Goal: Information Seeking & Learning: Find specific page/section

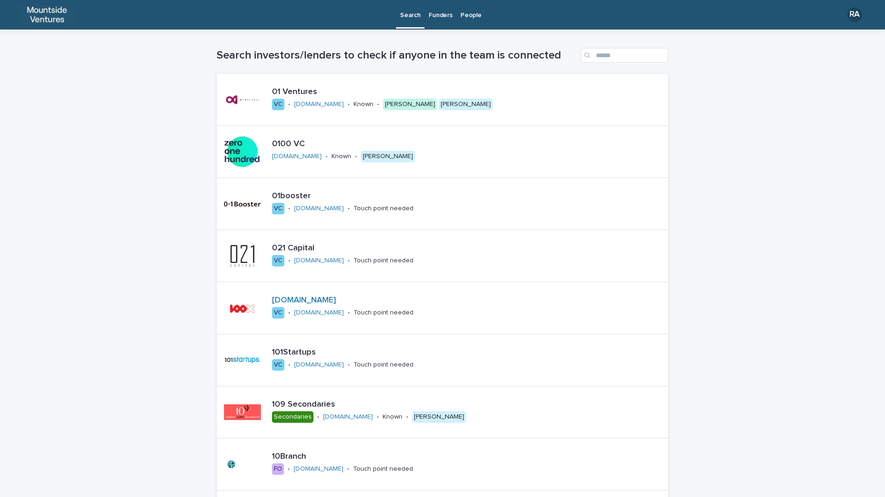
click at [468, 14] on p "People" at bounding box center [470, 9] width 21 height 19
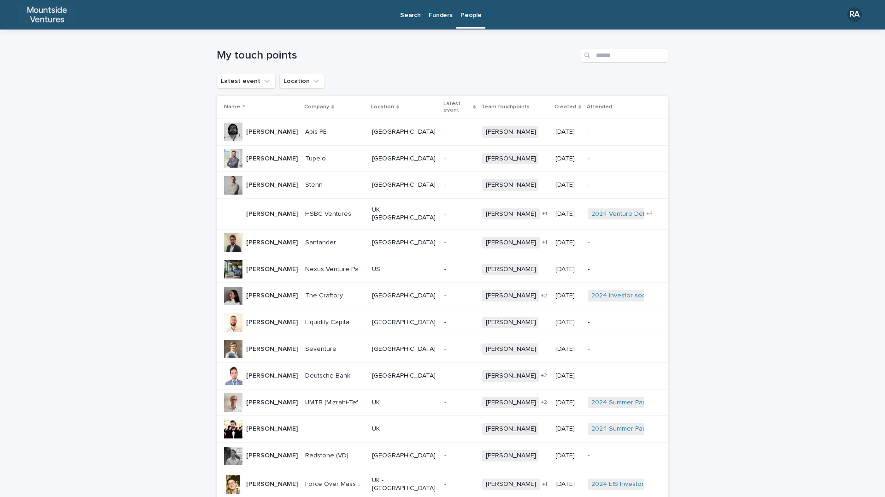
click at [450, 11] on div "Funders" at bounding box center [440, 9] width 32 height 19
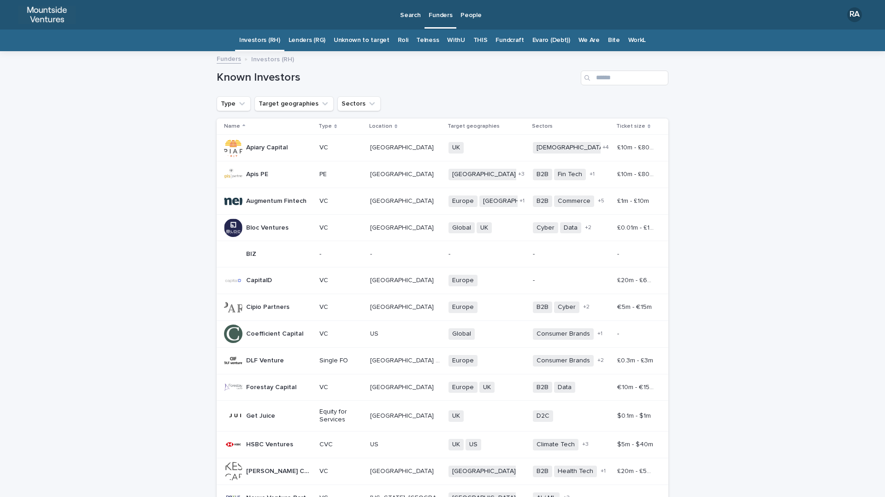
click at [473, 41] on link "THIS" at bounding box center [480, 40] width 14 height 22
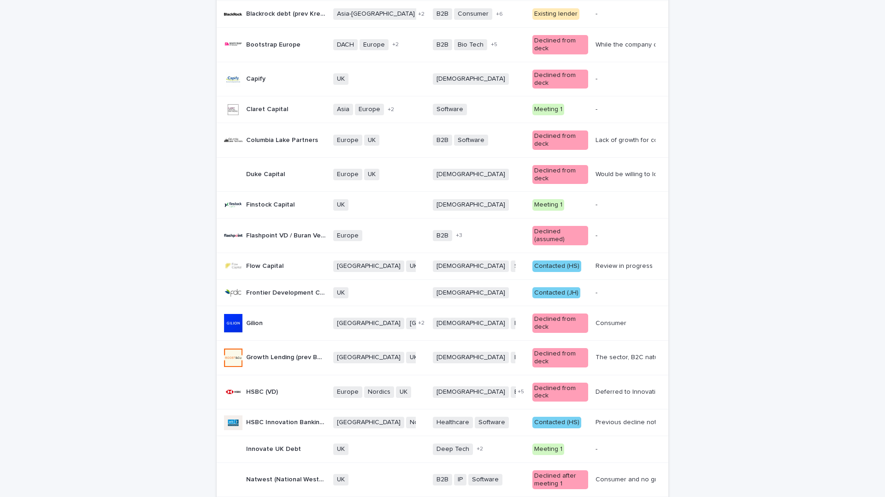
scroll to position [443, 0]
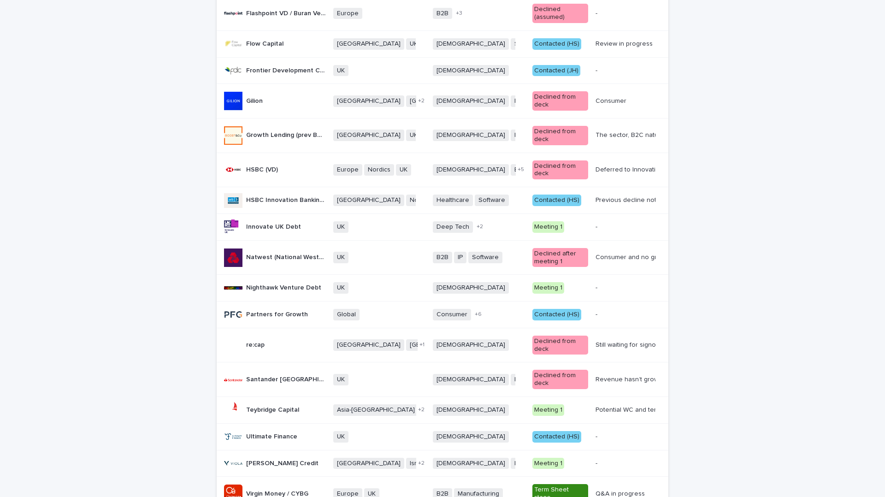
click at [291, 250] on div "Natwest (National Westminster Bank) Natwest (National Westminster Bank)" at bounding box center [286, 257] width 80 height 15
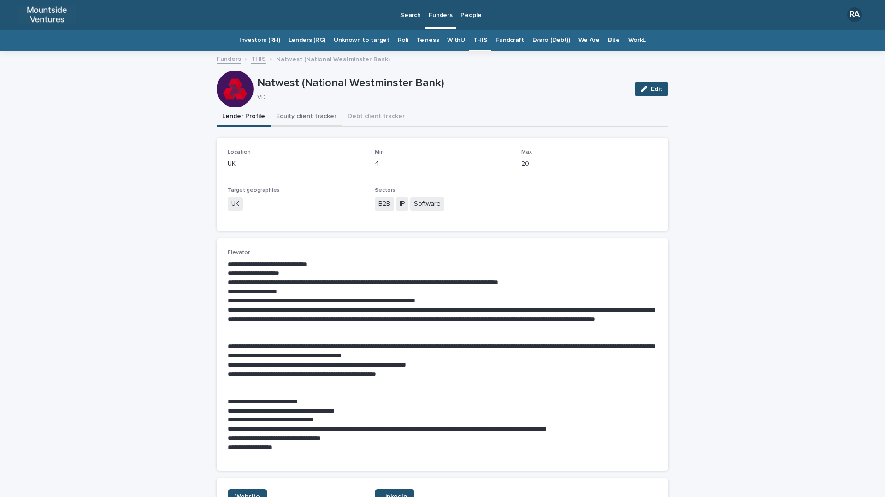
click at [291, 116] on button "Equity client tracker" at bounding box center [305, 116] width 71 height 19
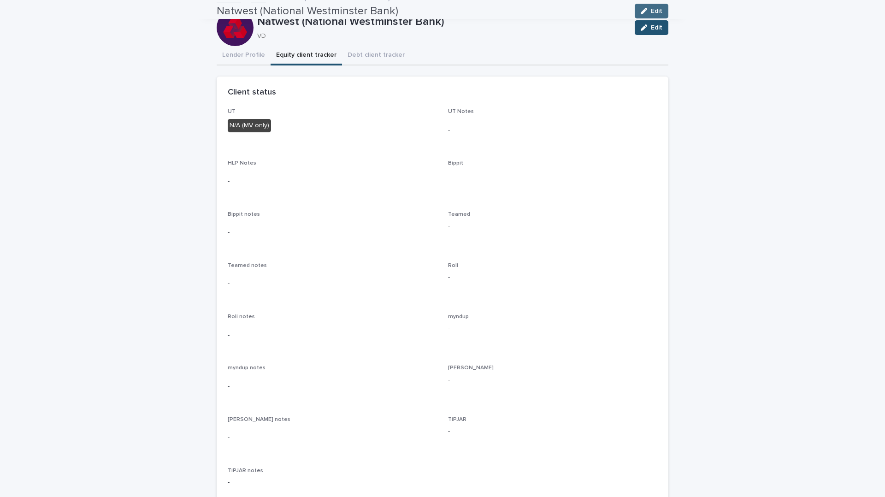
scroll to position [46, 0]
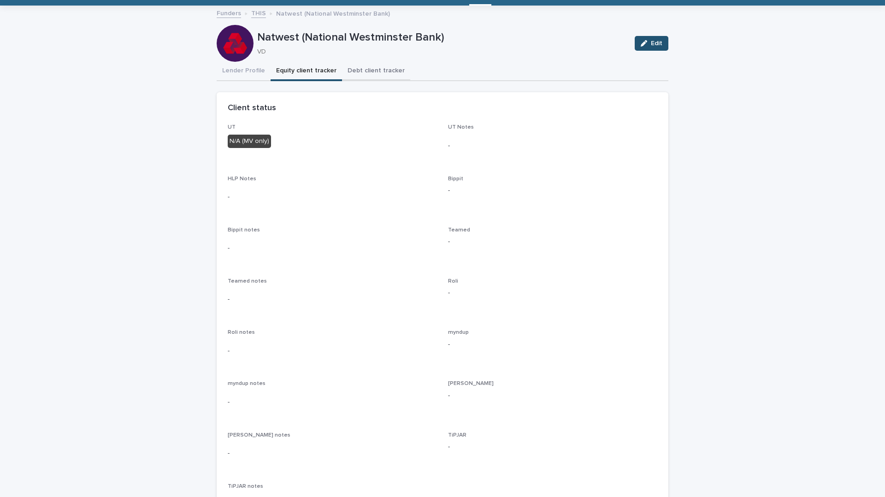
click at [365, 72] on button "Debt client tracker" at bounding box center [376, 71] width 68 height 19
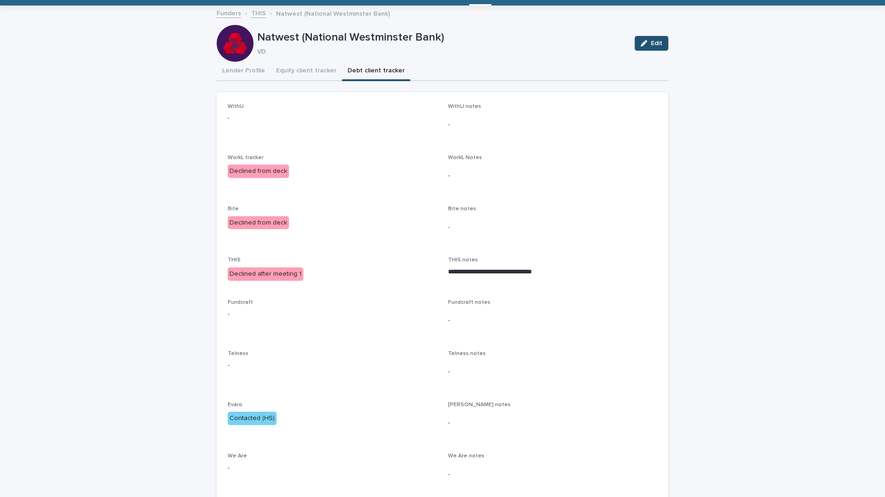
scroll to position [106, 0]
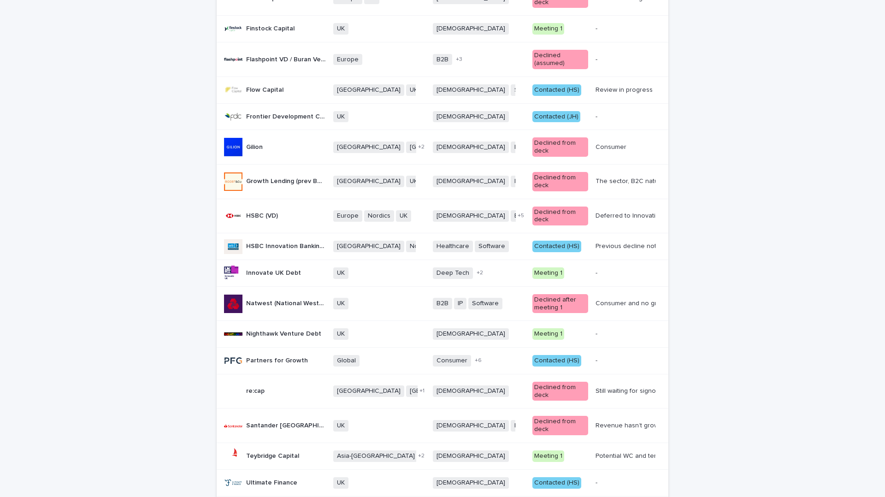
scroll to position [384, 0]
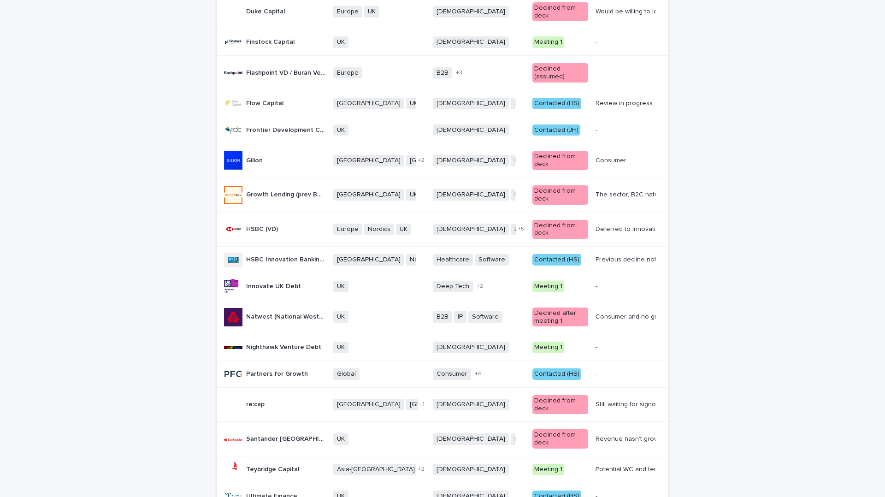
click at [269, 177] on td "Growth Lending (prev Boost & Co) Growth Lending (prev Boost & Co)" at bounding box center [273, 194] width 113 height 35
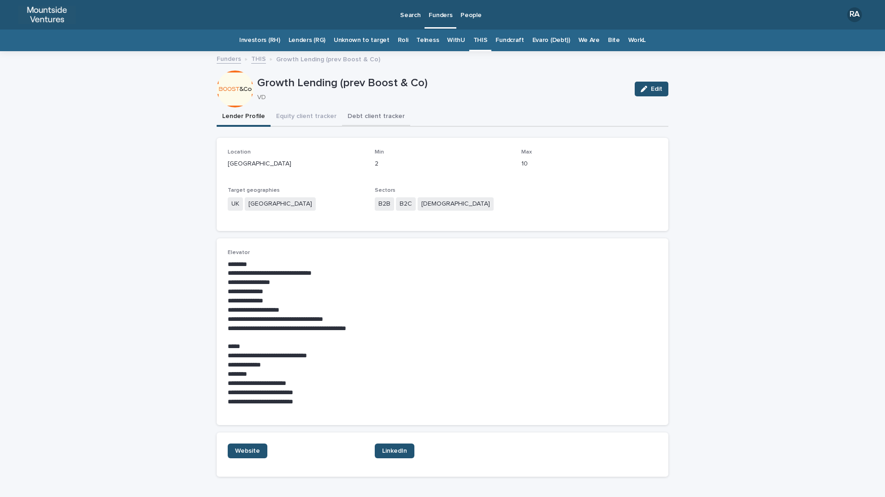
click at [363, 117] on button "Debt client tracker" at bounding box center [376, 116] width 68 height 19
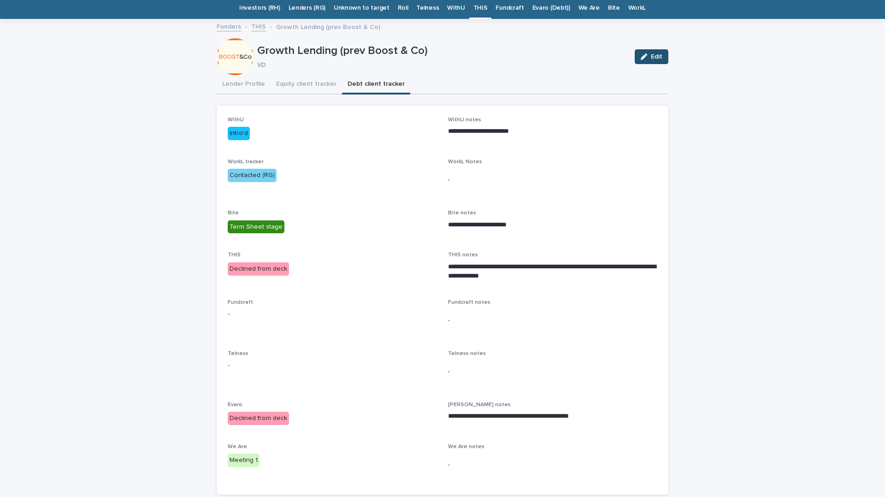
scroll to position [39, 0]
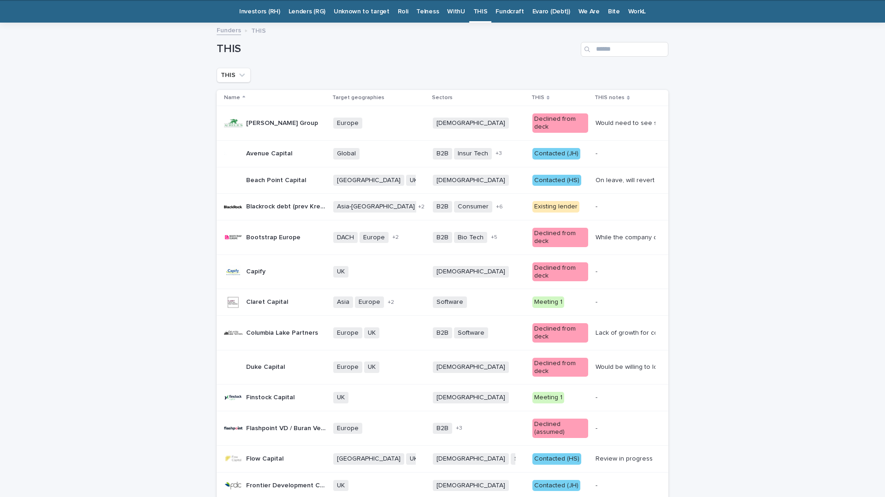
scroll to position [29, 0]
